Goal: Find specific page/section: Find specific page/section

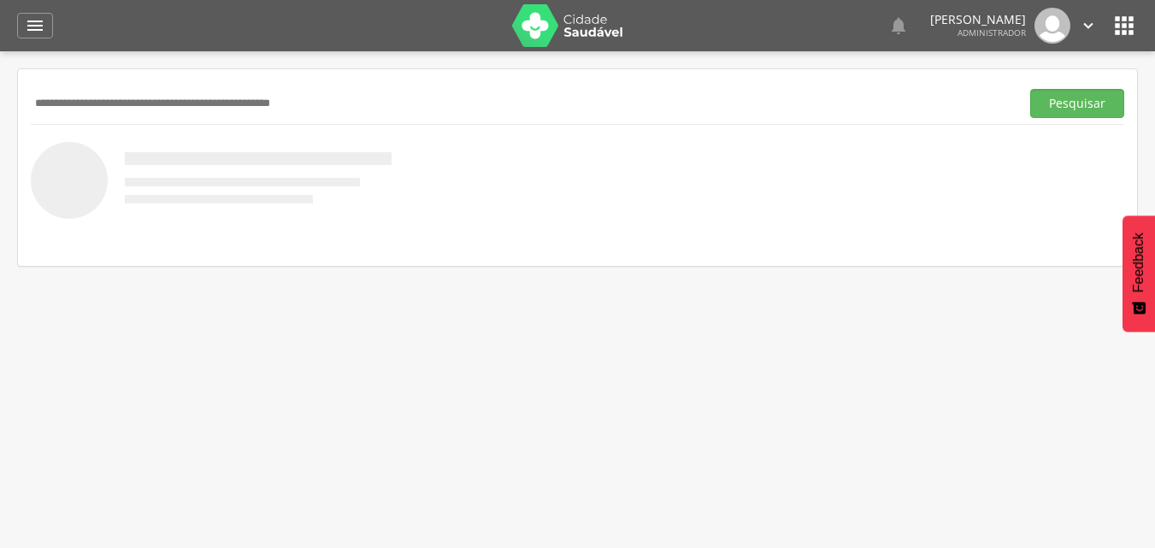
click at [142, 97] on input "text" at bounding box center [522, 103] width 982 height 29
type input "******"
click at [1030, 89] on button "Pesquisar" at bounding box center [1077, 103] width 94 height 29
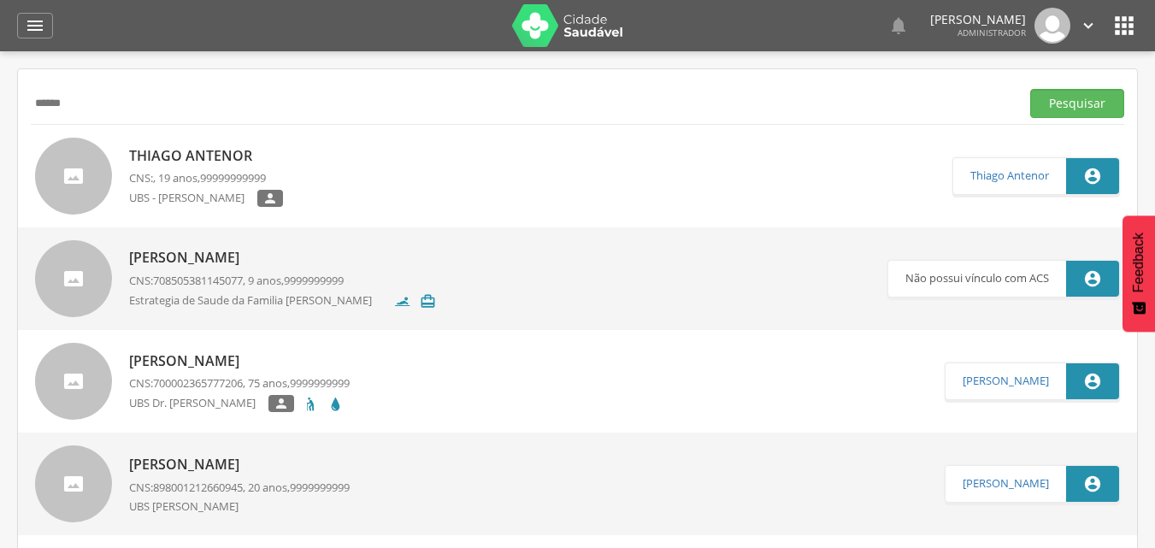
click at [218, 161] on p "Thiago Antenor" at bounding box center [206, 156] width 154 height 20
type input "**********"
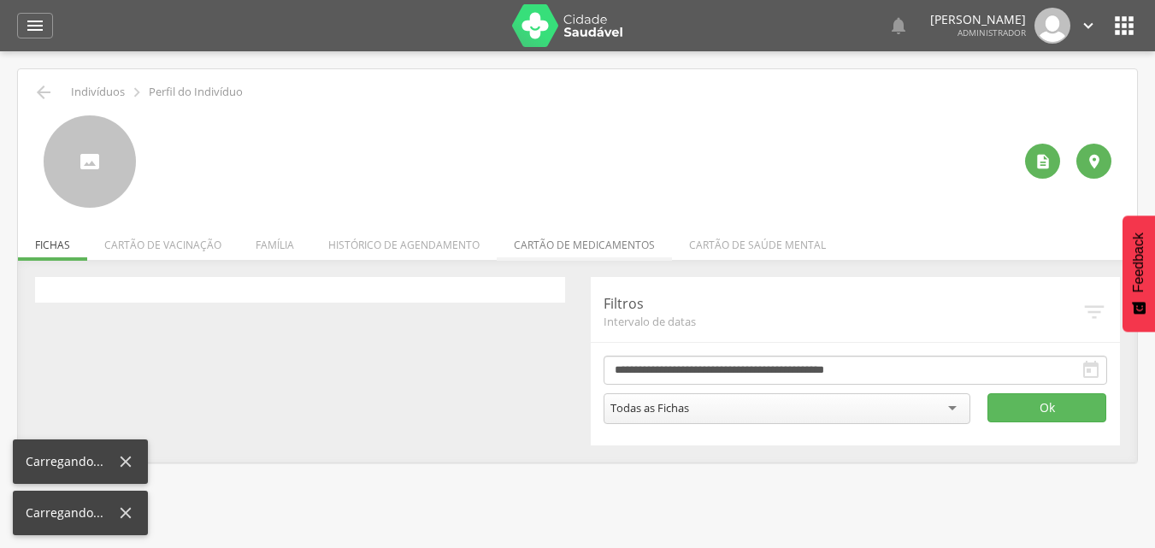
click at [604, 241] on li "Cartão de medicamentos" at bounding box center [584, 241] width 175 height 40
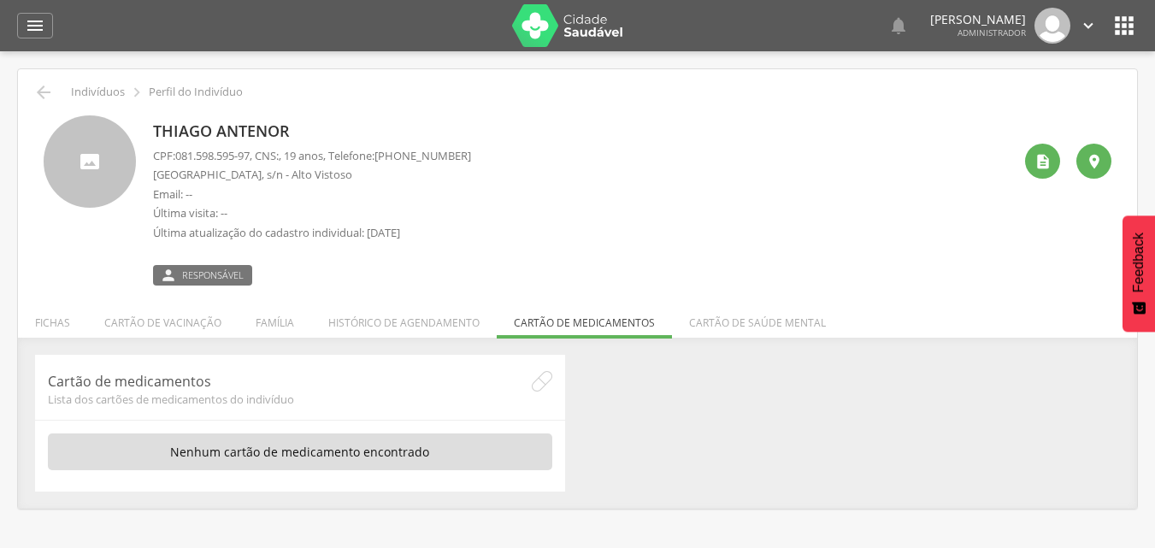
click at [571, 316] on ul "Fichas Cartão de vacinação Família Circuito da mulher Histórico de agendamento …" at bounding box center [577, 322] width 1119 height 15
click at [833, 500] on div "1 Nenhum outro membro da família cadastrado. Davi Goncalves CNS: , 1 mês Cartão…" at bounding box center [577, 432] width 1119 height 155
click at [51, 34] on div "" at bounding box center [35, 26] width 36 height 26
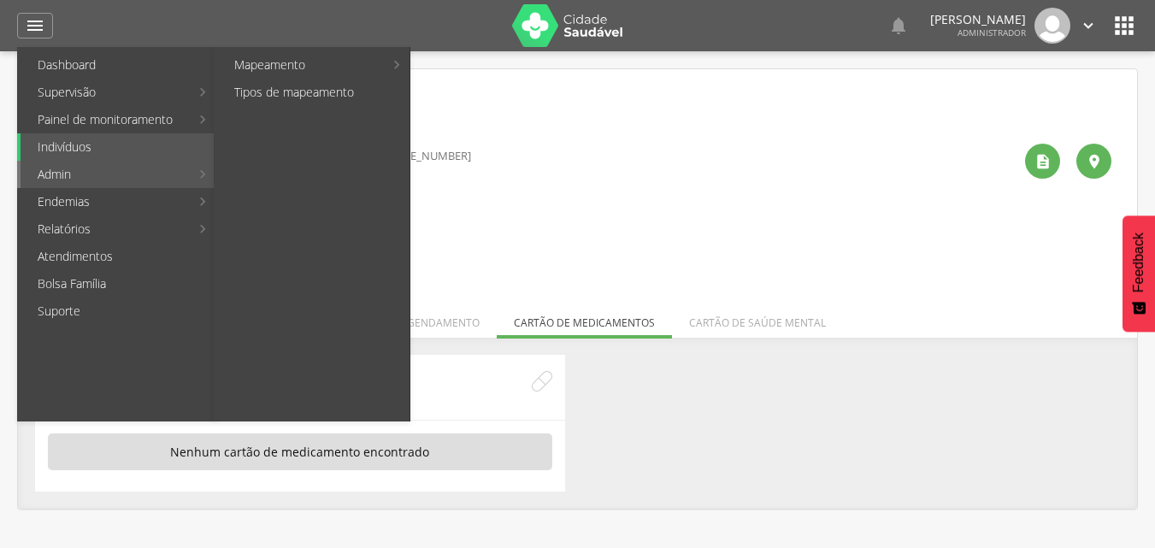
click at [91, 174] on link "Admin" at bounding box center [105, 174] width 169 height 27
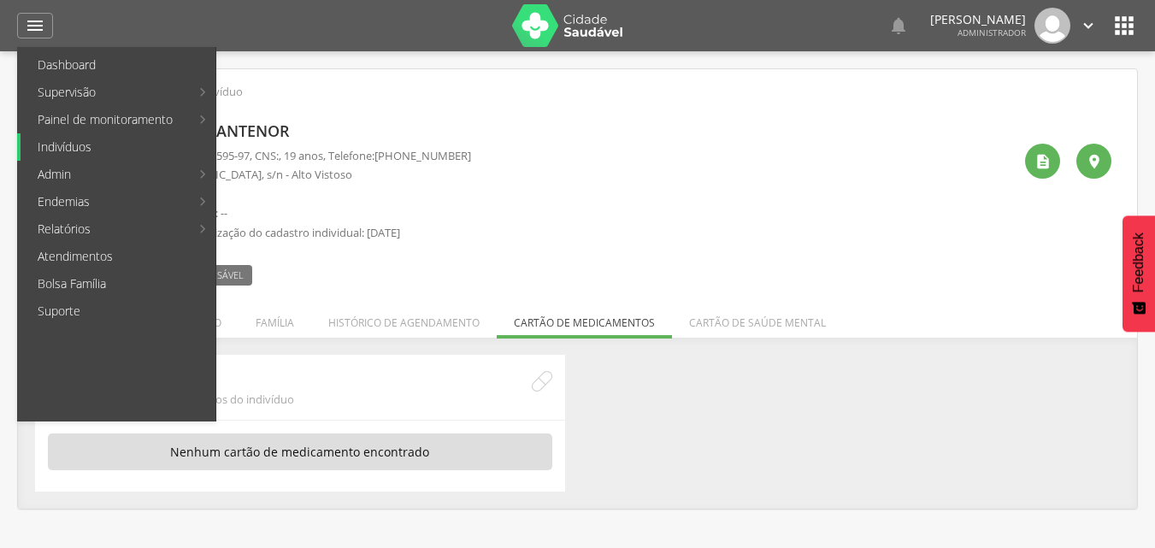
click at [100, 144] on link "Indivíduos" at bounding box center [118, 146] width 195 height 27
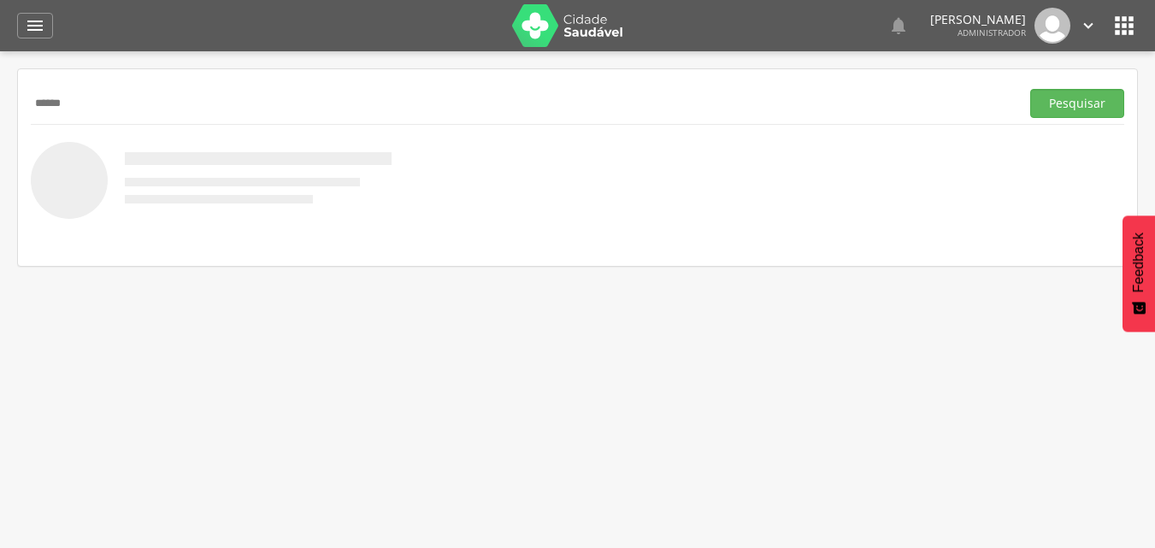
type input "*****"
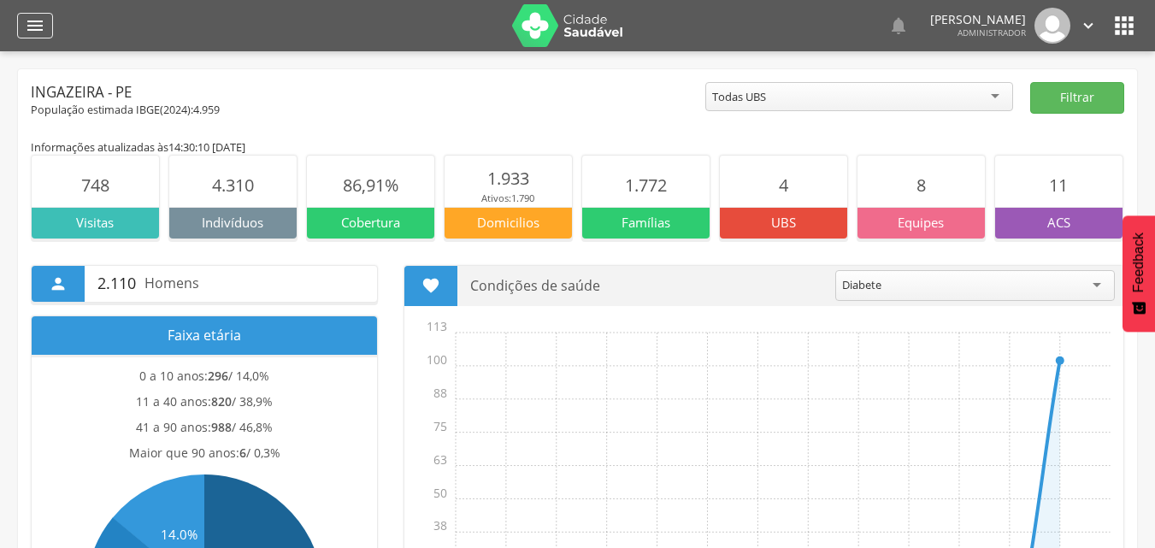
click at [23, 31] on div "" at bounding box center [35, 26] width 36 height 26
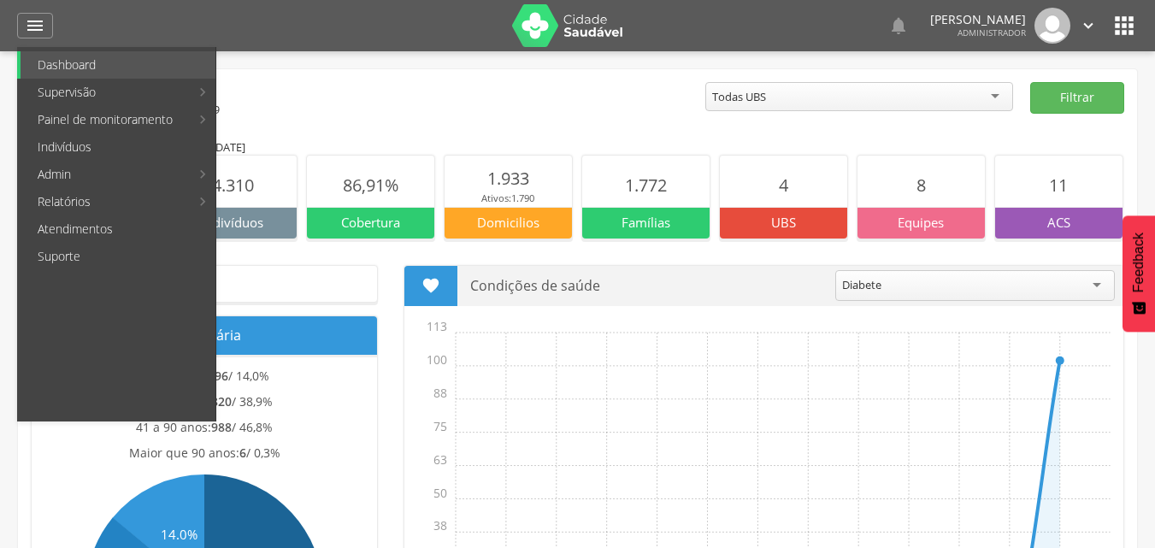
click at [614, 85] on div "Ingazeira - PE" at bounding box center [368, 92] width 674 height 21
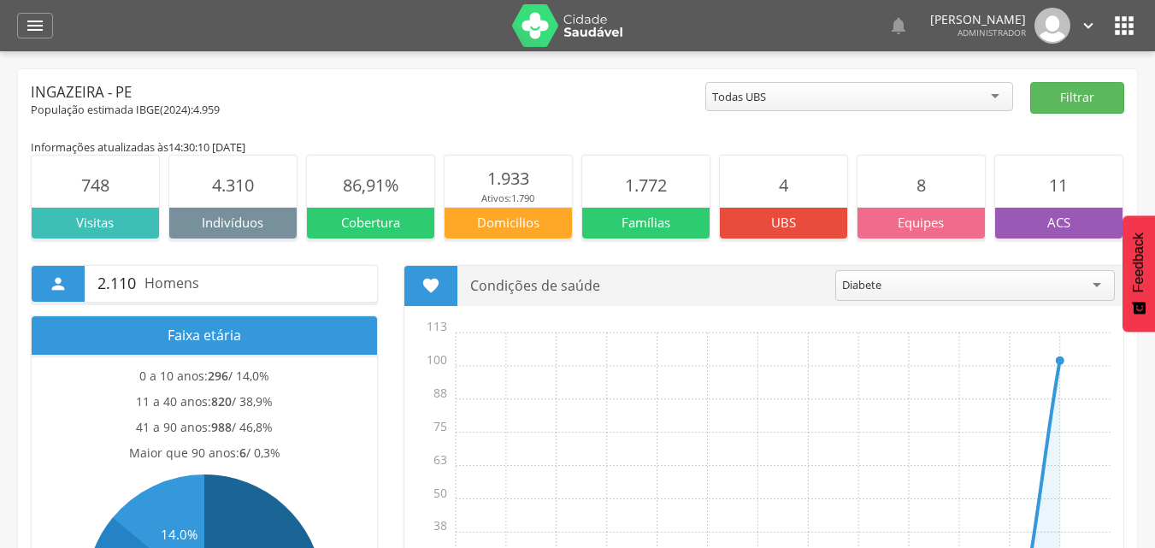
click at [1134, 32] on icon "" at bounding box center [1123, 25] width 27 height 27
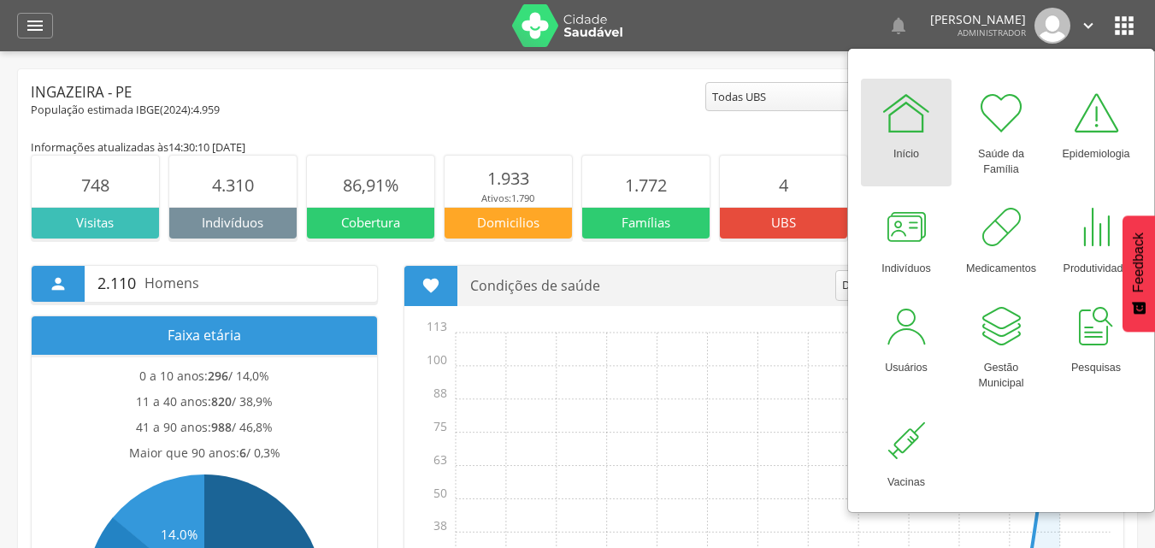
drag, startPoint x: 539, startPoint y: 117, endPoint x: 538, endPoint y: 98, distance: 18.9
click at [539, 116] on div "População estimada IBGE( 2024 ): 4.959" at bounding box center [368, 110] width 674 height 15
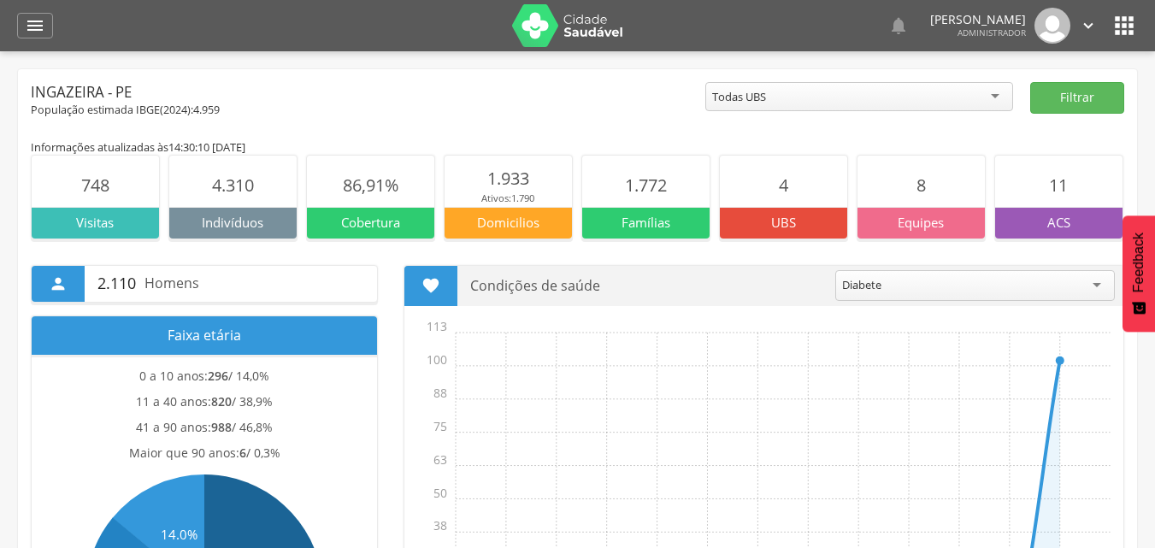
click at [44, 9] on div " Dashboard Supervisão Produtividade Mapa da cidade Mapa de cobertura Ranking A…" at bounding box center [577, 25] width 1121 height 51
click at [41, 16] on icon "" at bounding box center [35, 25] width 21 height 21
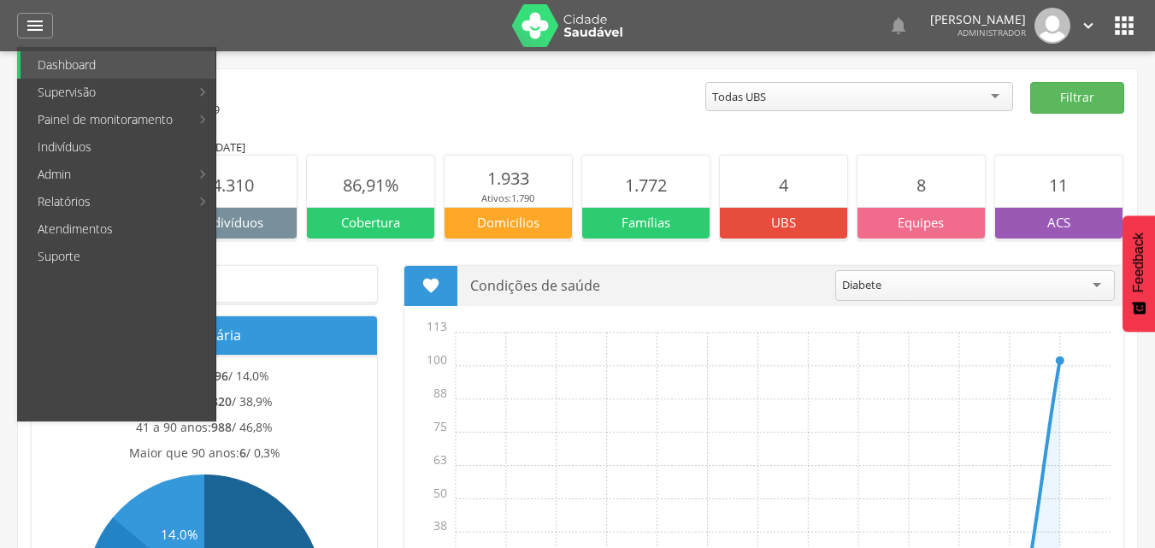
click at [1122, 27] on icon "" at bounding box center [1123, 25] width 27 height 27
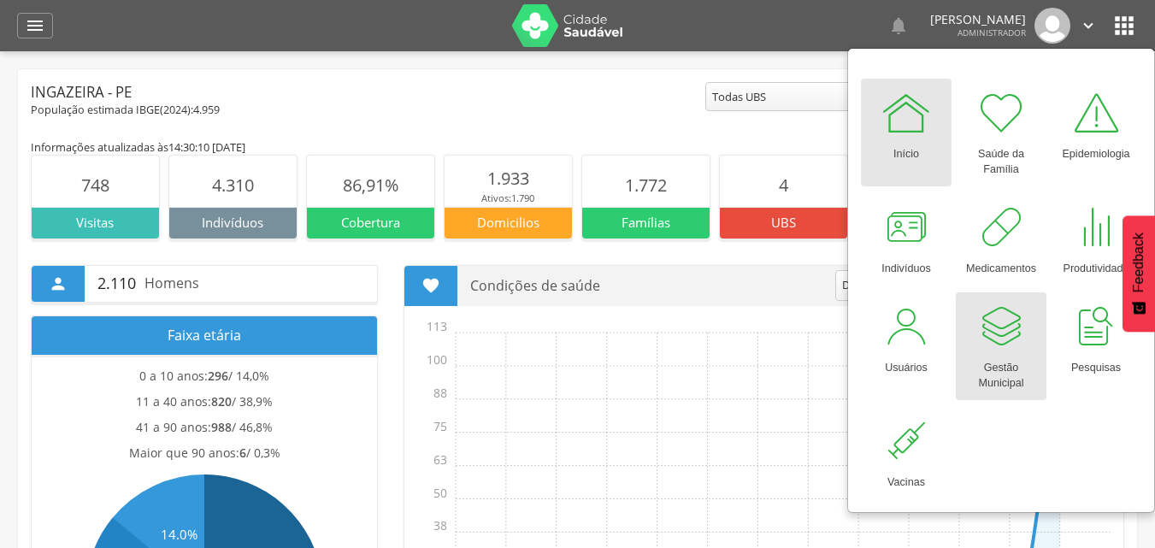
drag, startPoint x: 987, startPoint y: 339, endPoint x: 987, endPoint y: 329, distance: 10.3
click at [987, 339] on div at bounding box center [1000, 326] width 51 height 51
